Goal: Information Seeking & Learning: Learn about a topic

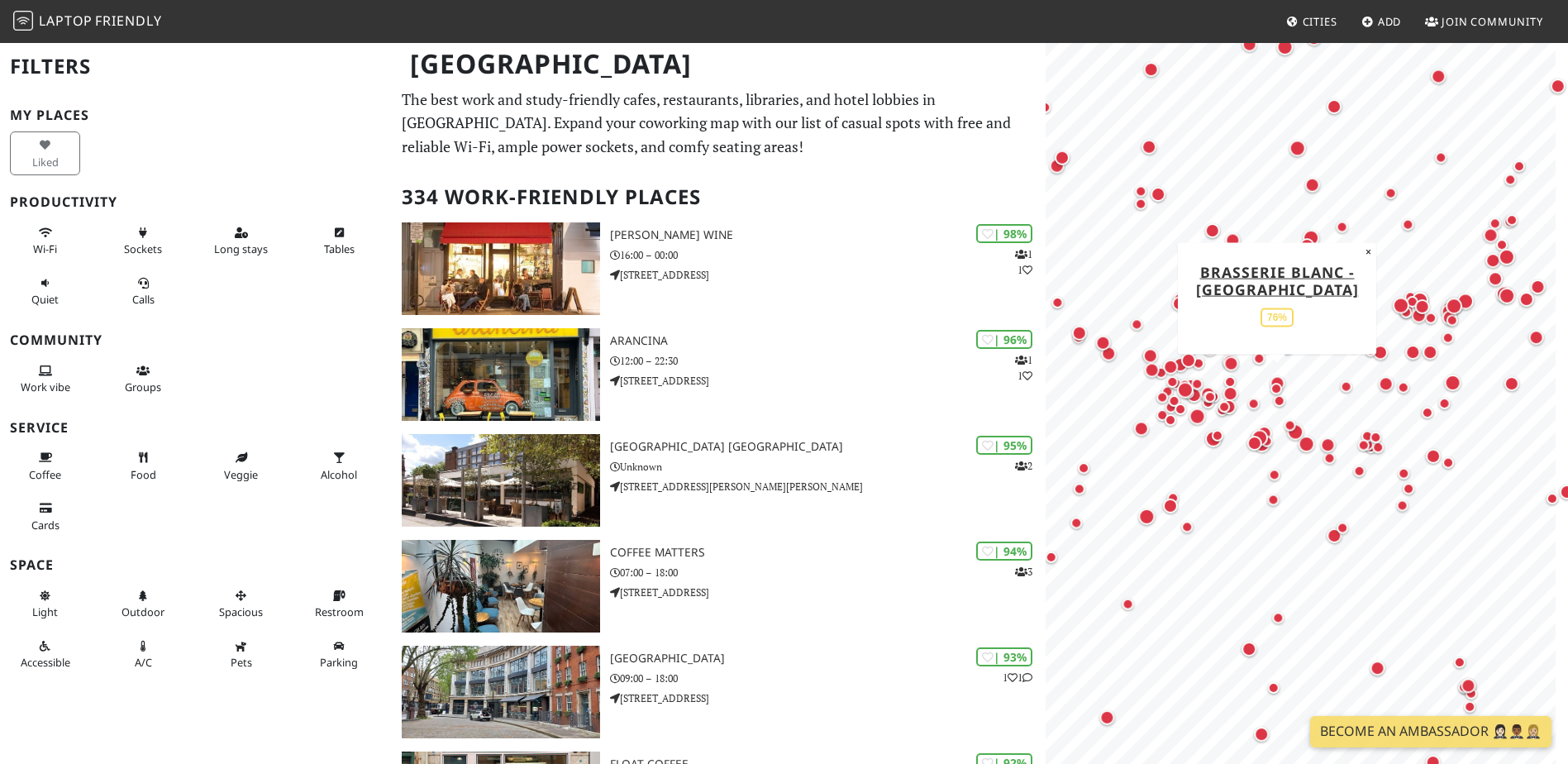
drag, startPoint x: 1293, startPoint y: 272, endPoint x: 1277, endPoint y: 373, distance: 102.3
click at [1277, 373] on div "Map marker" at bounding box center [1277, 382] width 22 height 22
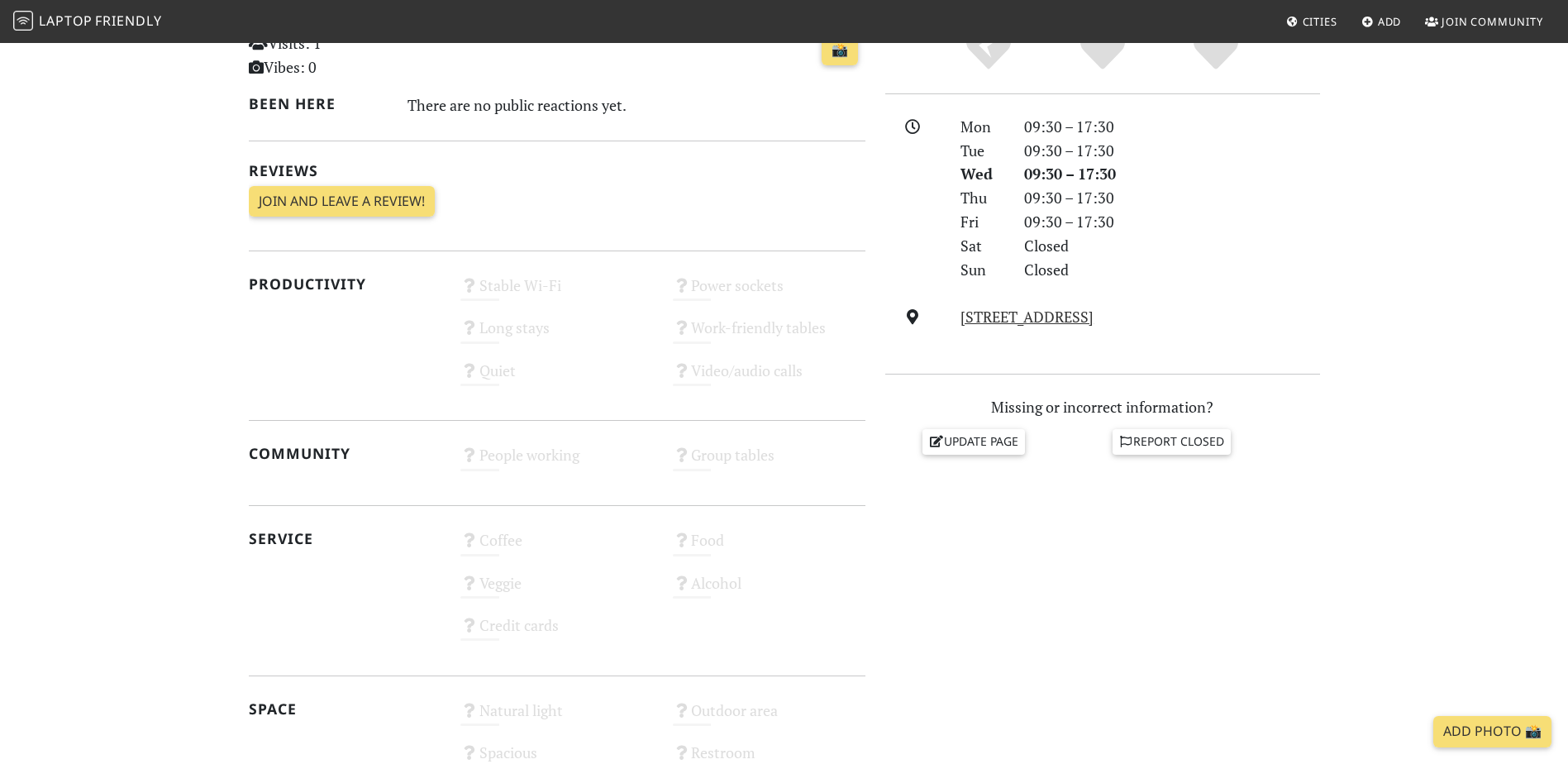
scroll to position [413, 0]
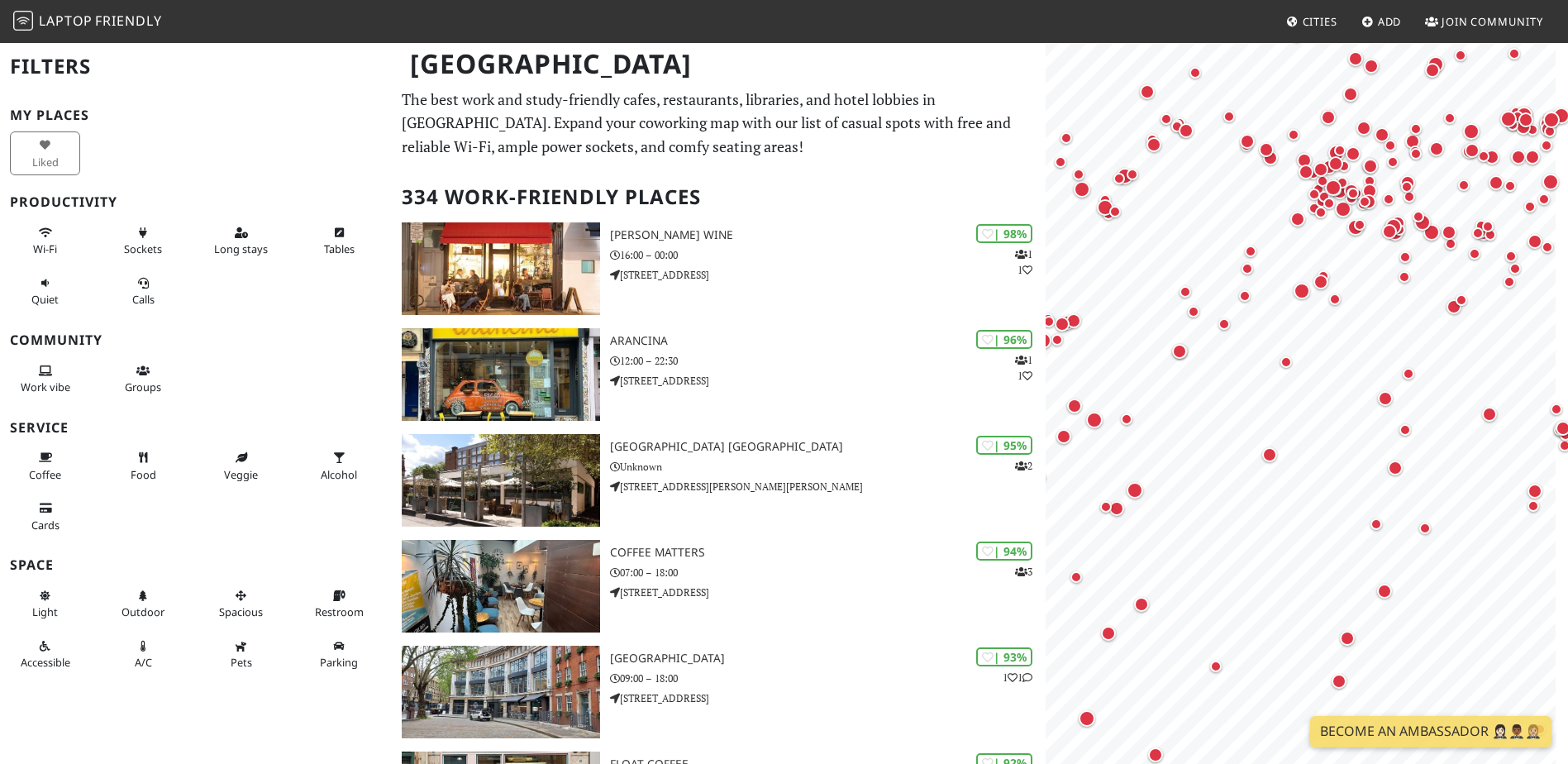
click at [66, 239] on button "Wi-Fi" at bounding box center [45, 241] width 70 height 44
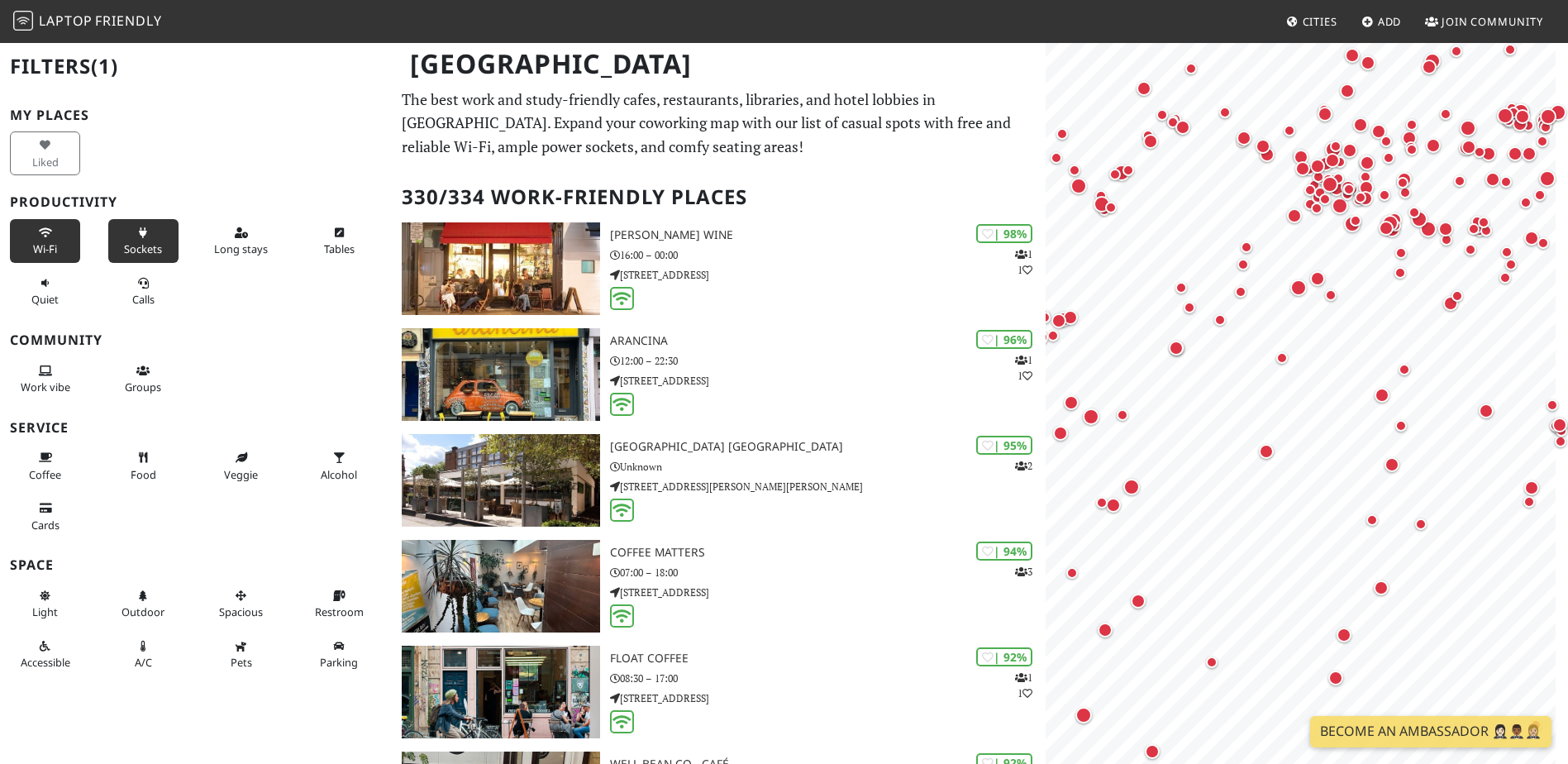
click at [145, 241] on button "Sockets" at bounding box center [144, 241] width 70 height 44
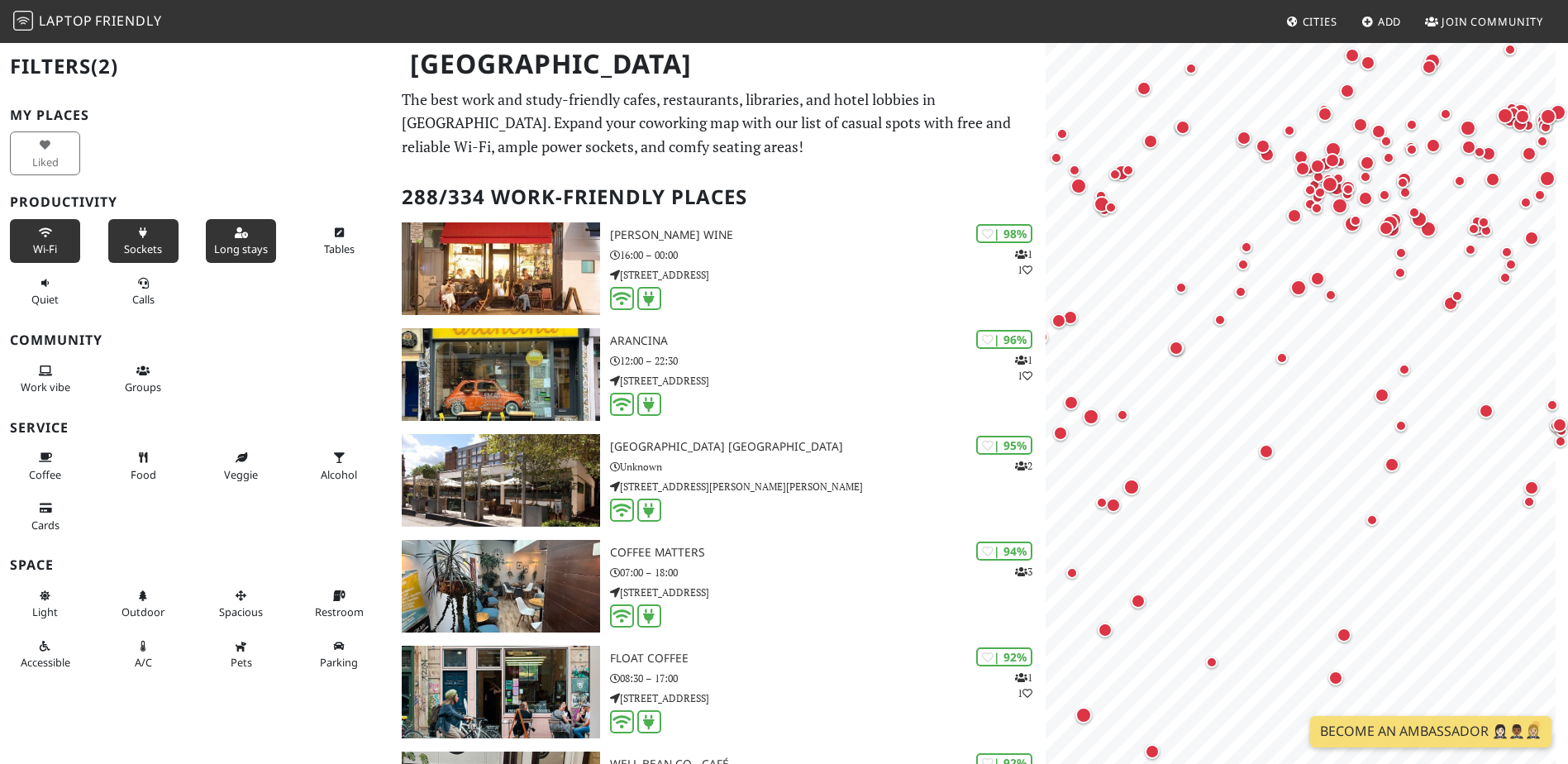
click at [249, 237] on button "Long stays" at bounding box center [241, 241] width 70 height 44
click at [47, 383] on span "Work vibe" at bounding box center [45, 387] width 49 height 15
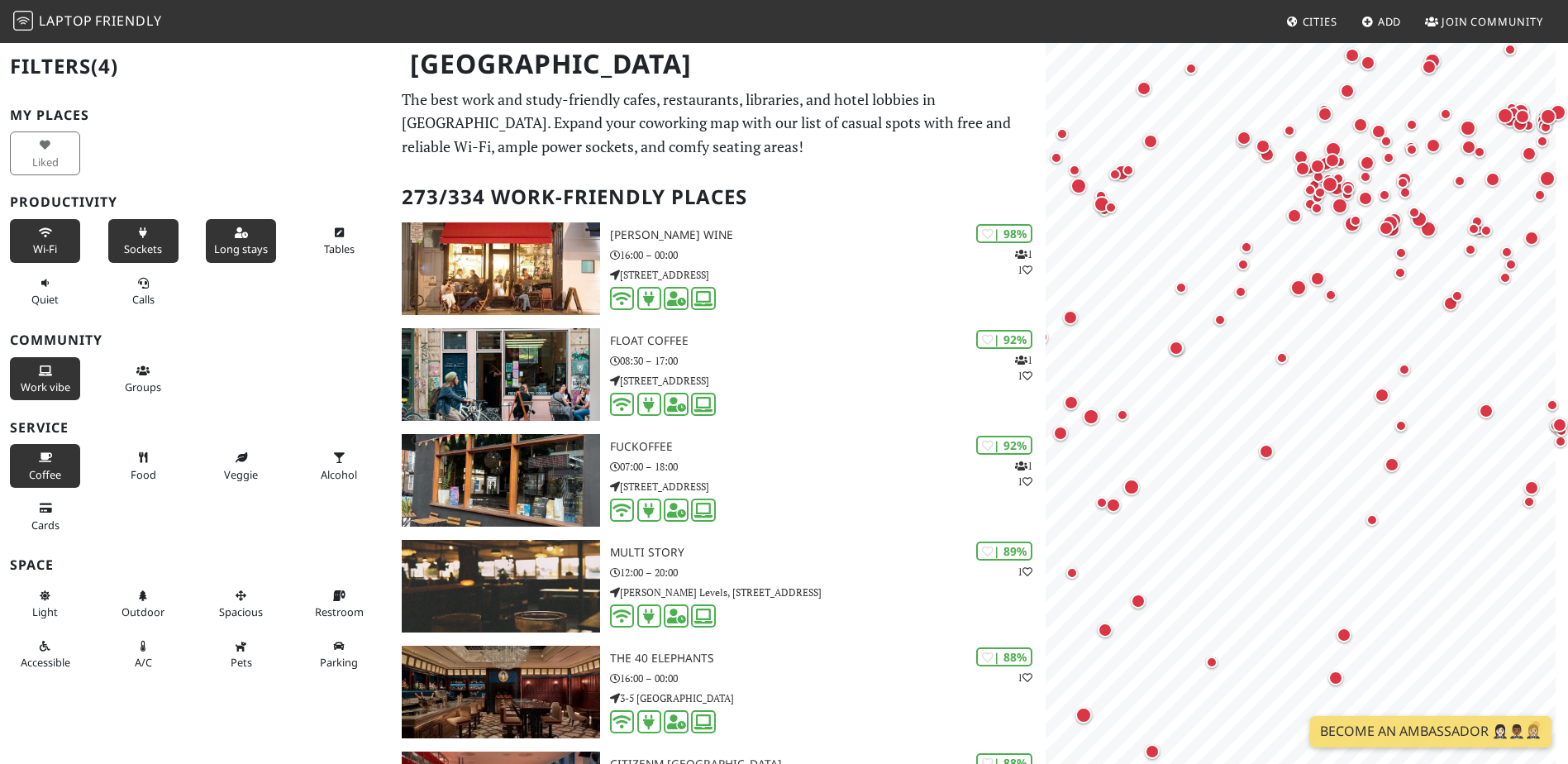
click at [37, 472] on span "Coffee" at bounding box center [45, 474] width 32 height 15
click at [332, 596] on icon at bounding box center [338, 596] width 13 height 11
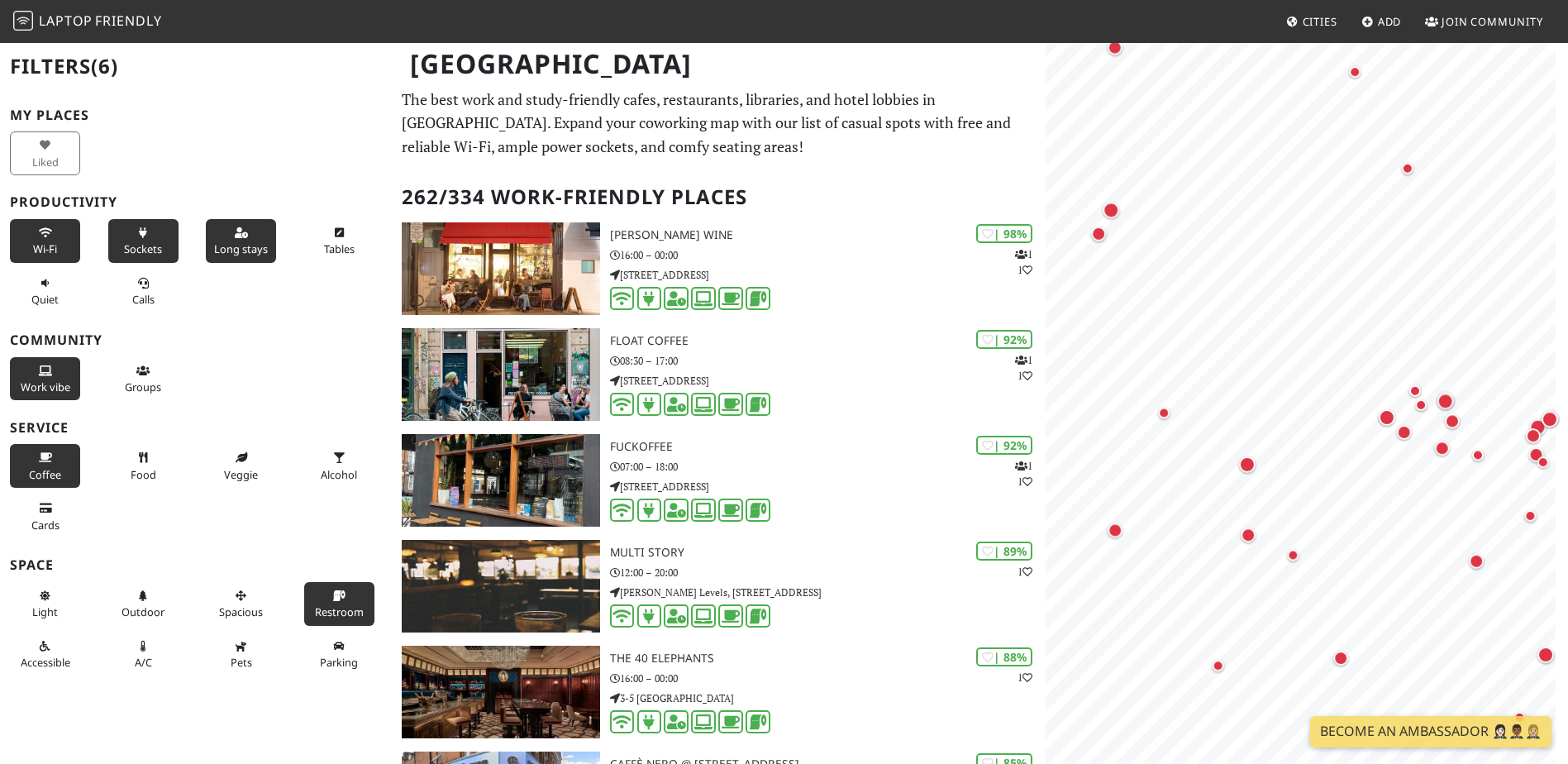
drag, startPoint x: 1117, startPoint y: 556, endPoint x: 1541, endPoint y: 369, distance: 463.4
click at [1459, 392] on div "Map marker" at bounding box center [1448, 404] width 23 height 23
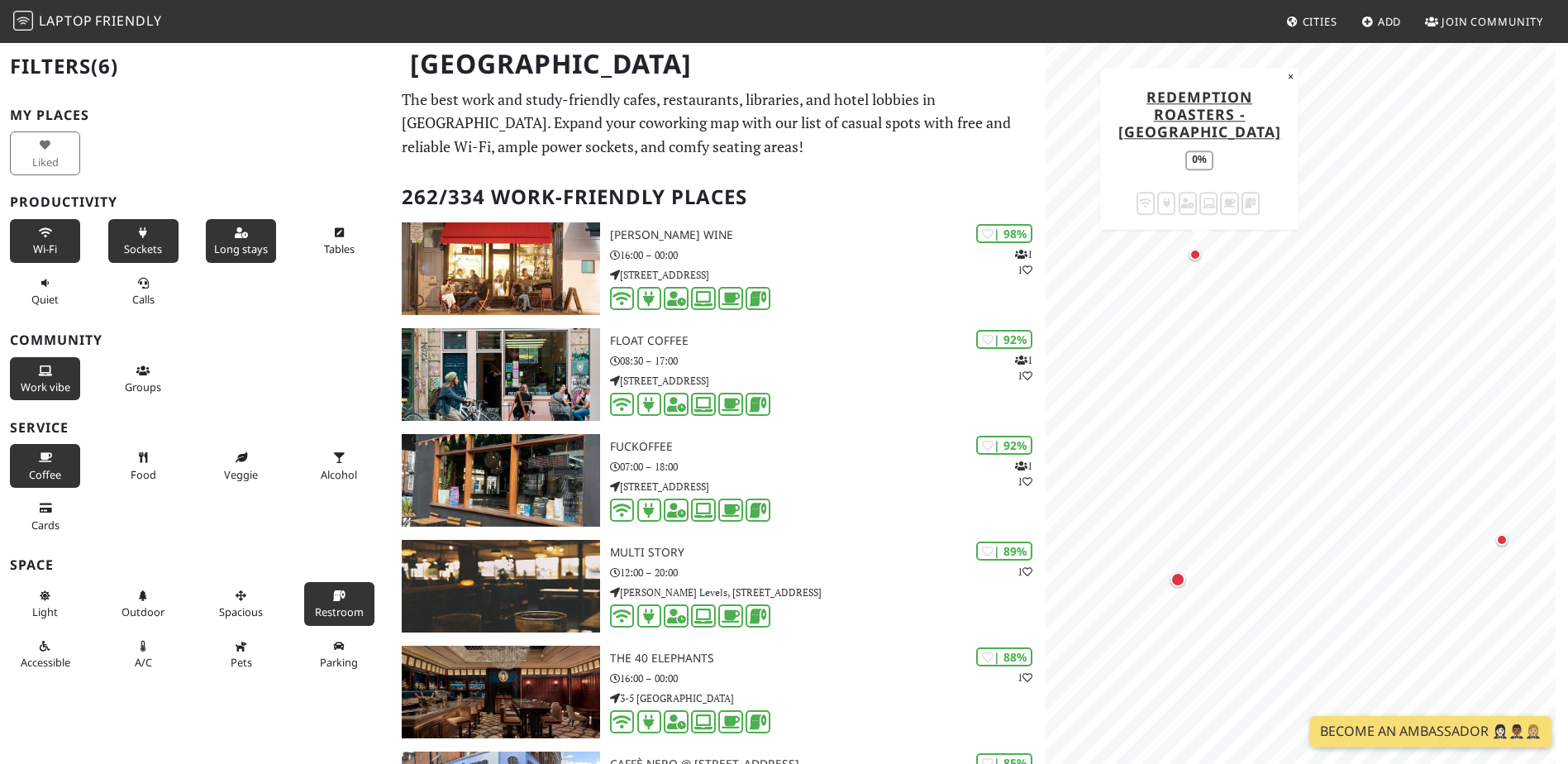
click at [1198, 257] on div "Map marker" at bounding box center [1195, 254] width 12 height 12
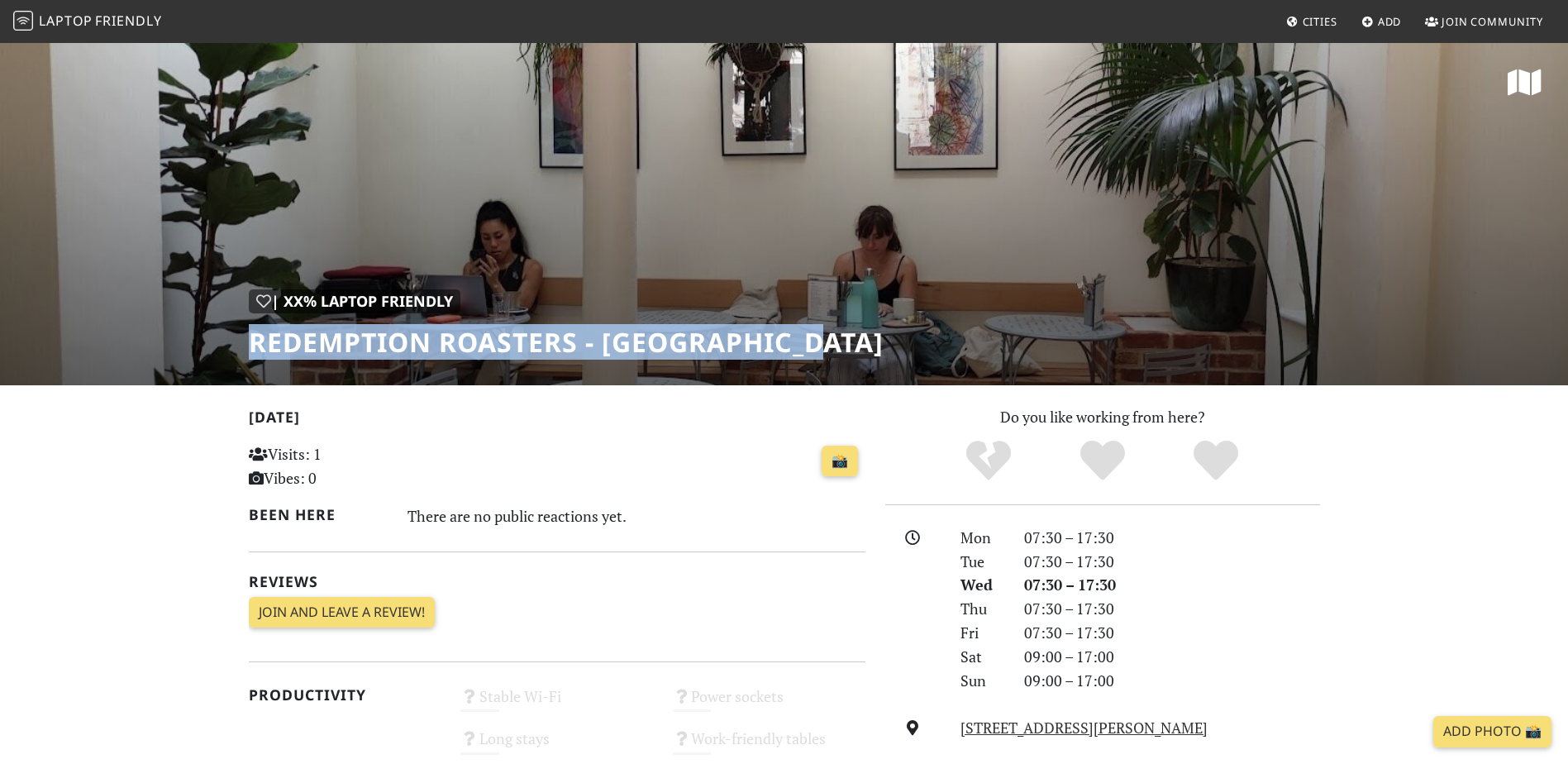
drag, startPoint x: 250, startPoint y: 336, endPoint x: 836, endPoint y: 340, distance: 586.0
click at [836, 340] on h1 "Redemption Roasters - [GEOGRAPHIC_DATA]" at bounding box center [565, 342] width 635 height 31
copy h1 "Redemption Roasters - [GEOGRAPHIC_DATA]"
